Goal: Navigation & Orientation: Find specific page/section

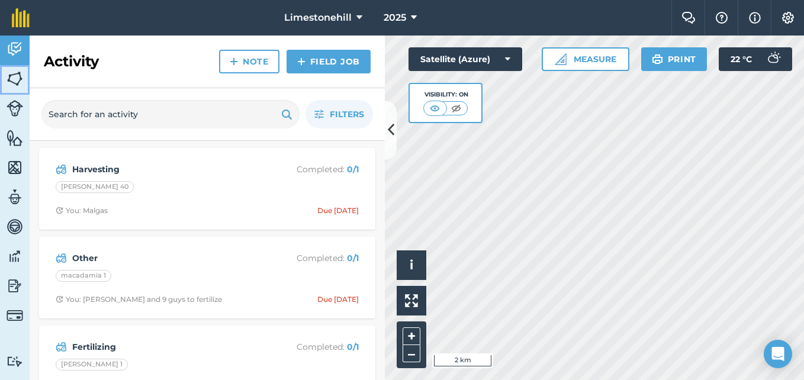
click at [14, 81] on img at bounding box center [15, 79] width 17 height 18
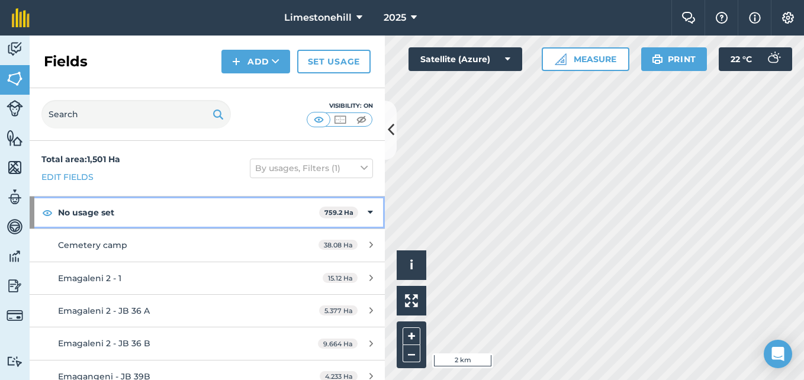
click at [235, 221] on strong "No usage set" at bounding box center [188, 213] width 261 height 32
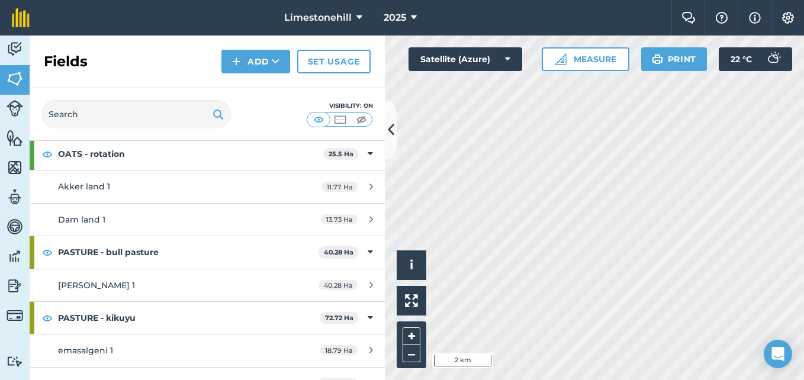
scroll to position [157, 0]
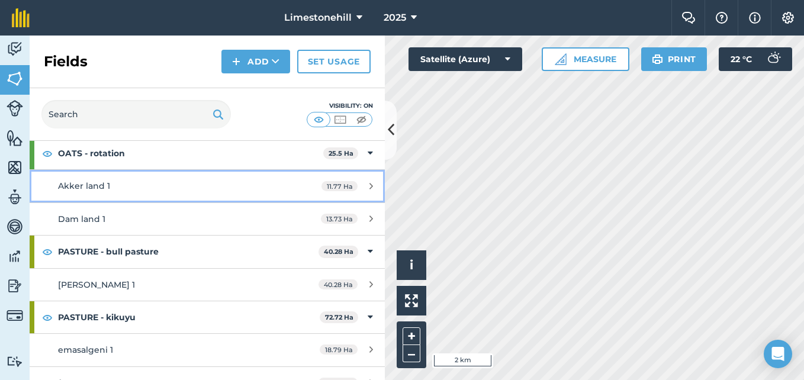
click at [195, 188] on div "Akker land 1" at bounding box center [169, 185] width 223 height 13
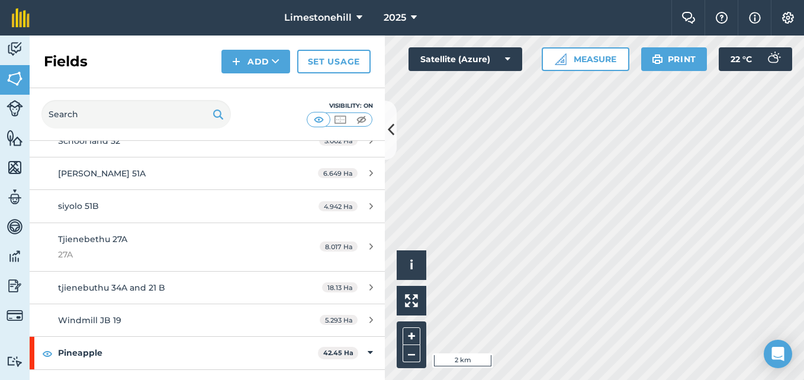
scroll to position [1635, 0]
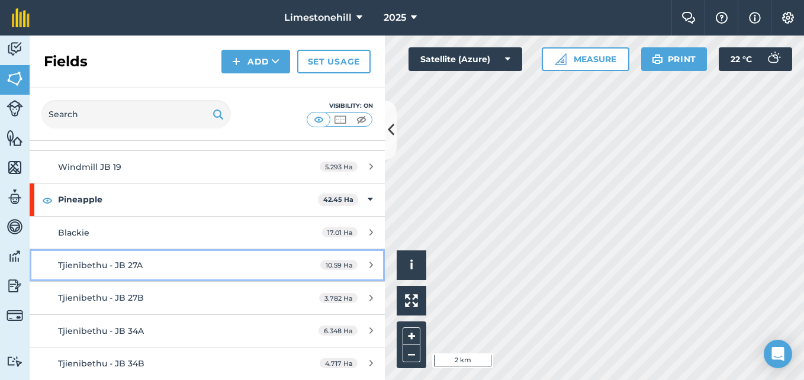
click at [140, 251] on link "Tjienibethu - JB 27A 10.59 Ha" at bounding box center [207, 265] width 355 height 32
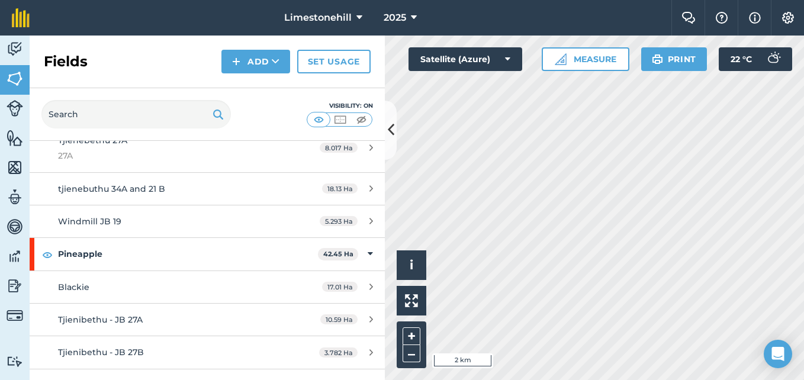
scroll to position [1581, 0]
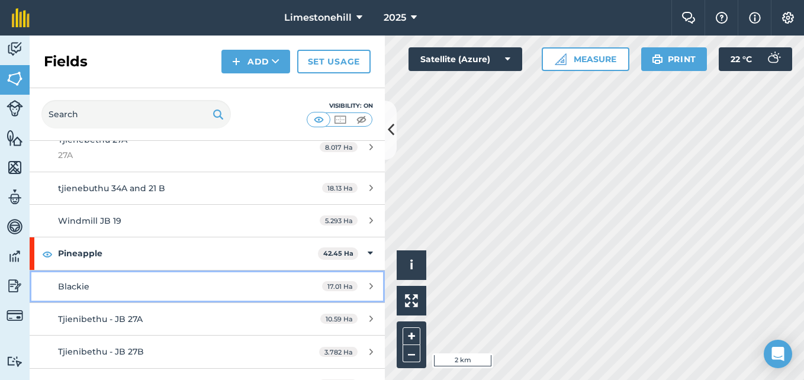
click at [81, 285] on span "Blackie" at bounding box center [73, 286] width 31 height 11
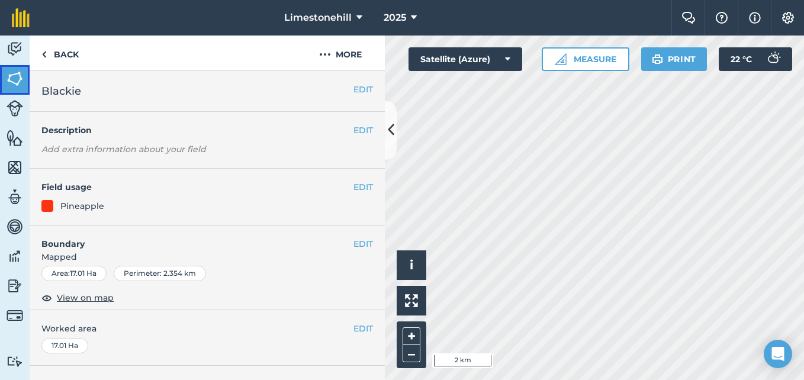
click at [19, 75] on img at bounding box center [15, 79] width 17 height 18
